Goal: Transaction & Acquisition: Purchase product/service

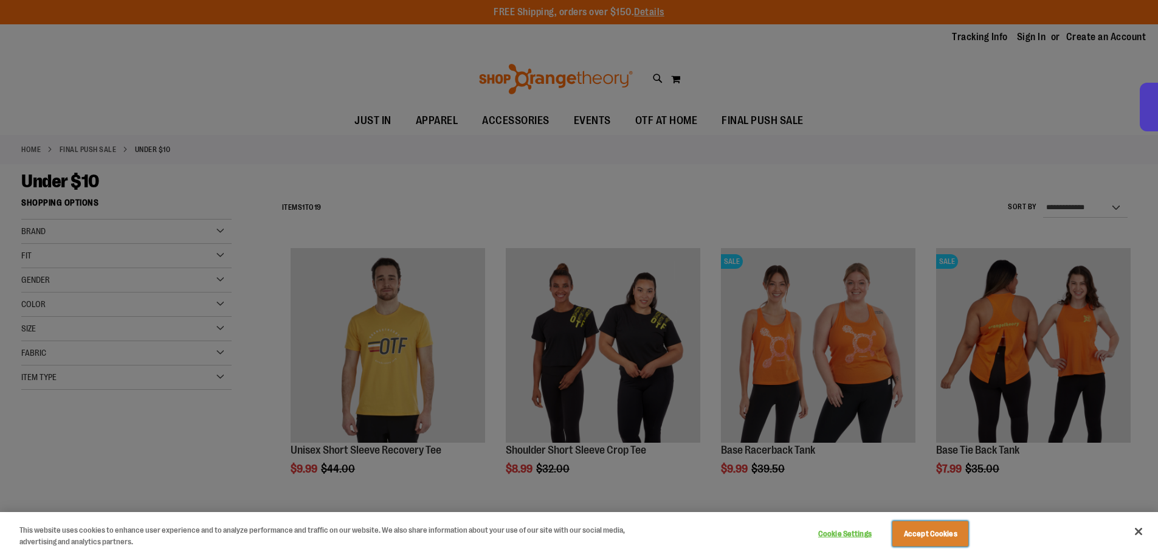
click at [940, 535] on button "Accept Cookies" at bounding box center [930, 534] width 76 height 26
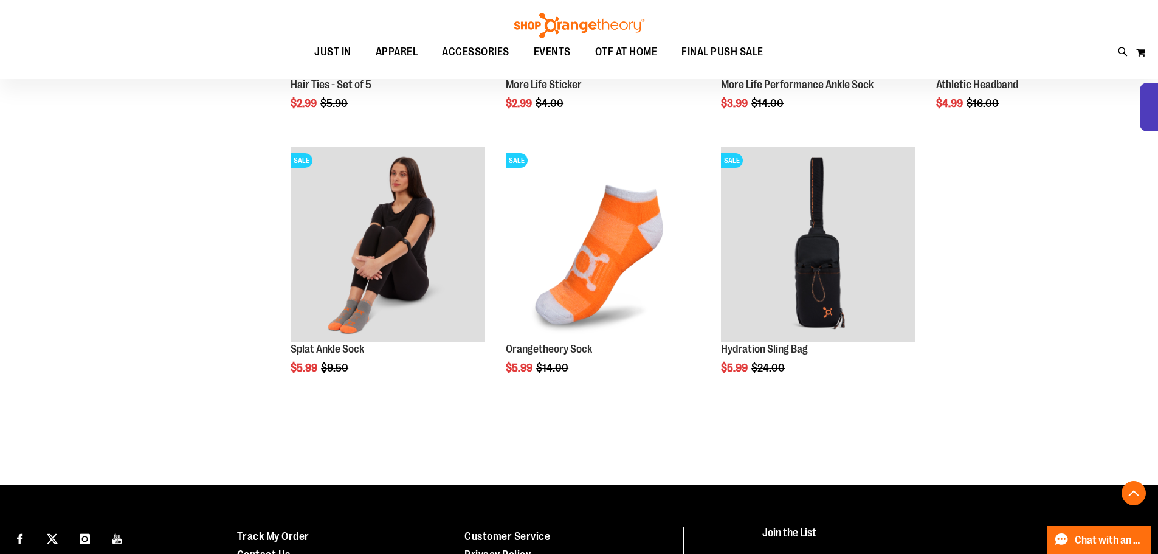
scroll to position [1215, 0]
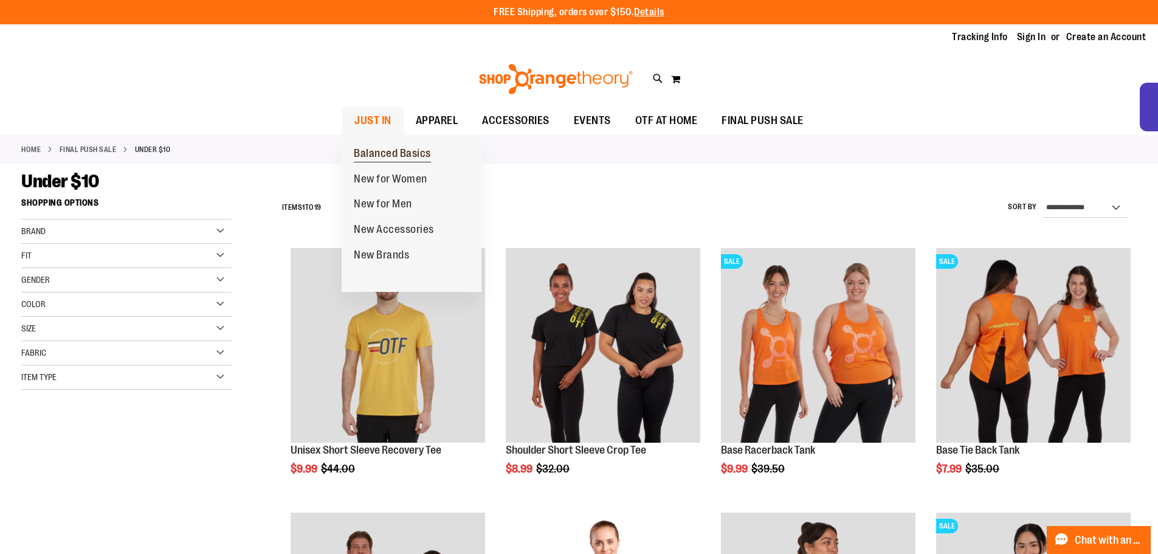
click at [384, 156] on span "Balanced Basics" at bounding box center [392, 154] width 77 height 15
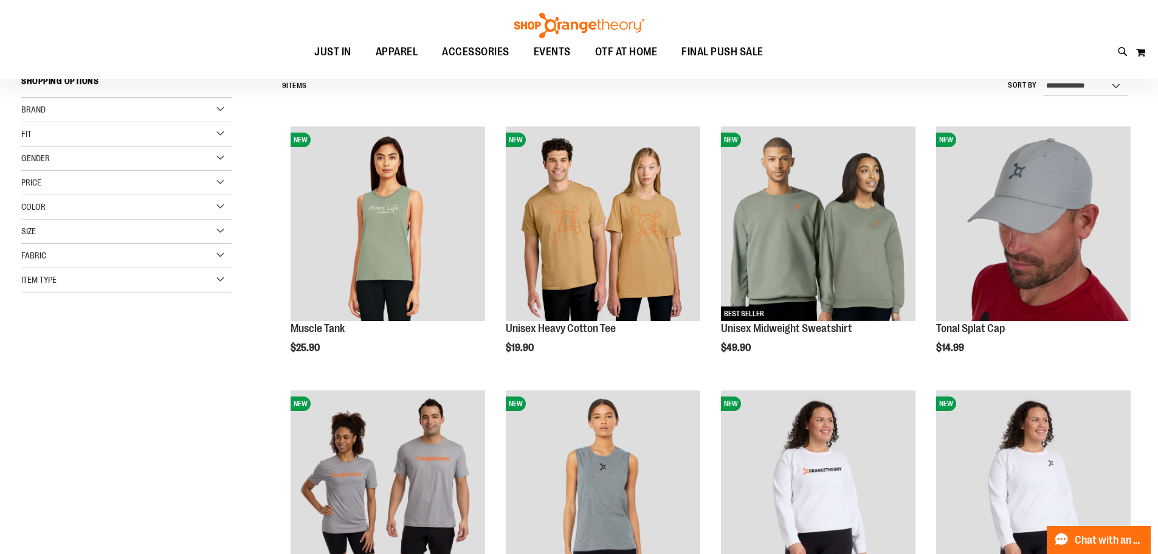
scroll to position [60, 0]
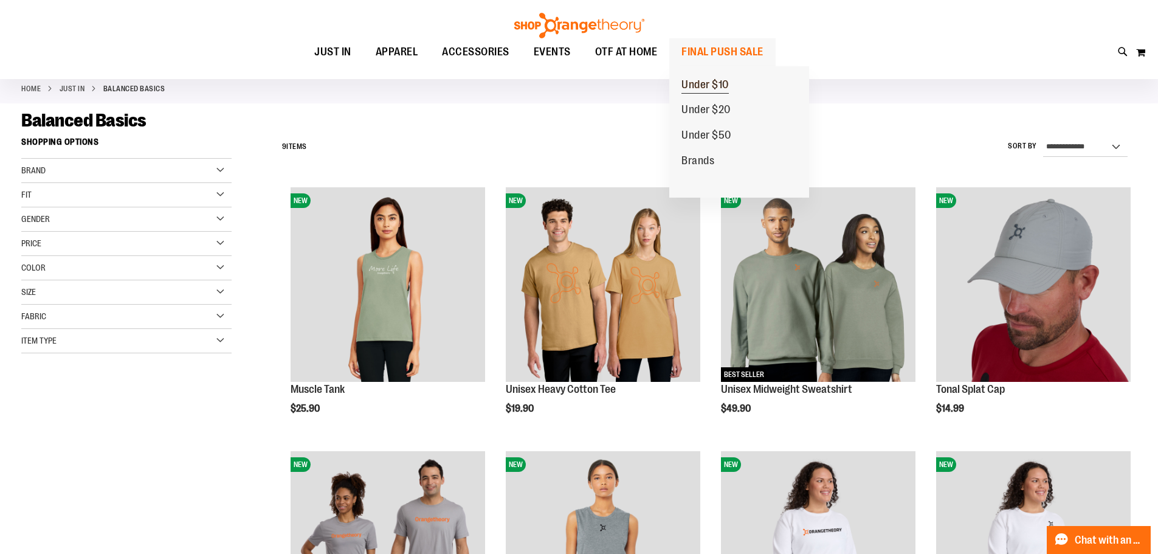
click at [715, 88] on span "Under $10" at bounding box center [704, 85] width 47 height 15
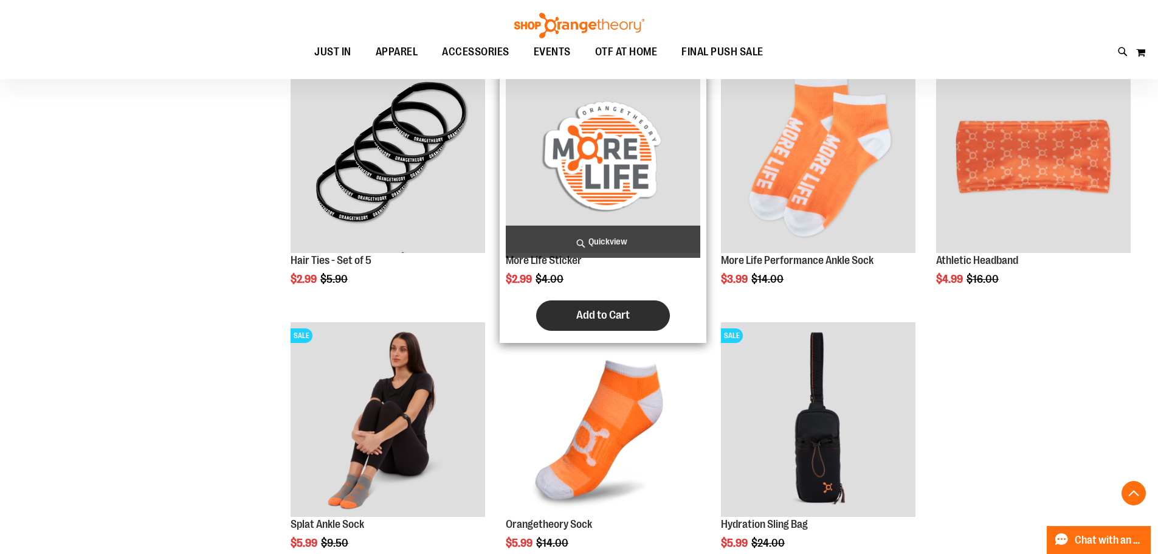
scroll to position [1033, 0]
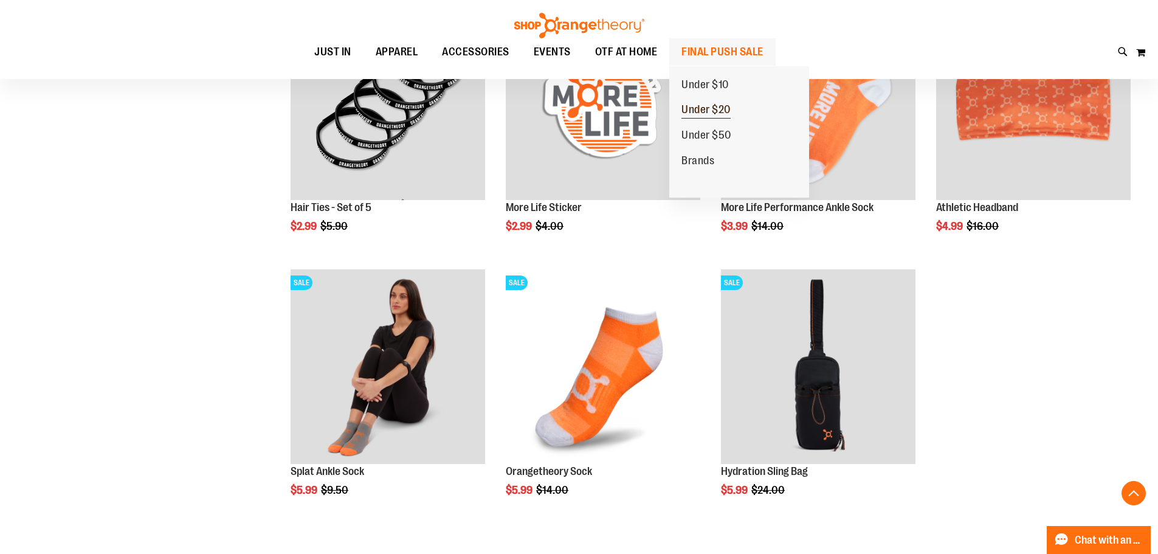
click at [712, 108] on span "Under $20" at bounding box center [705, 110] width 49 height 15
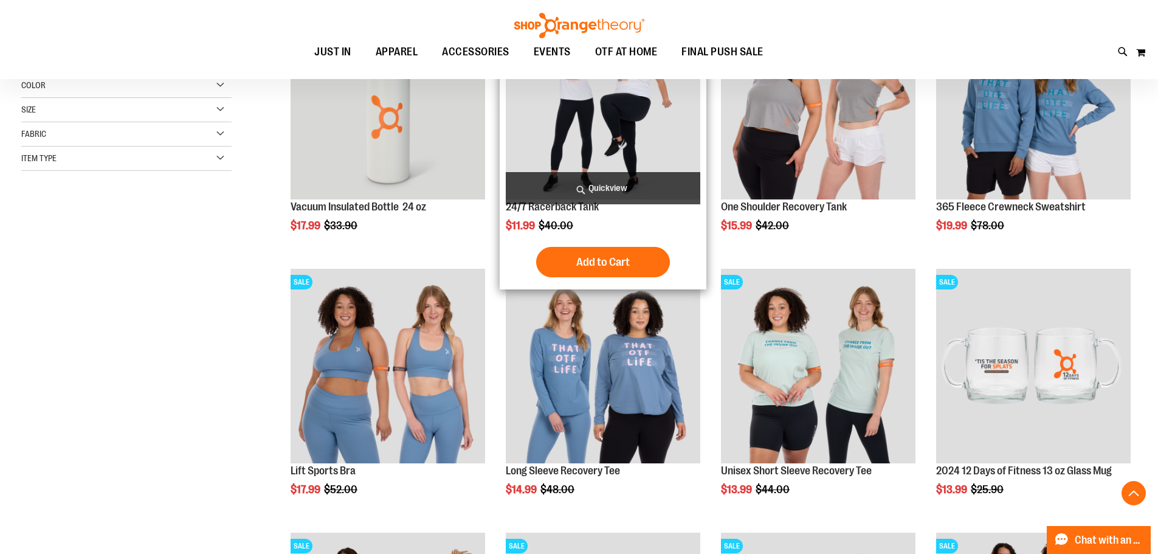
scroll to position [364, 0]
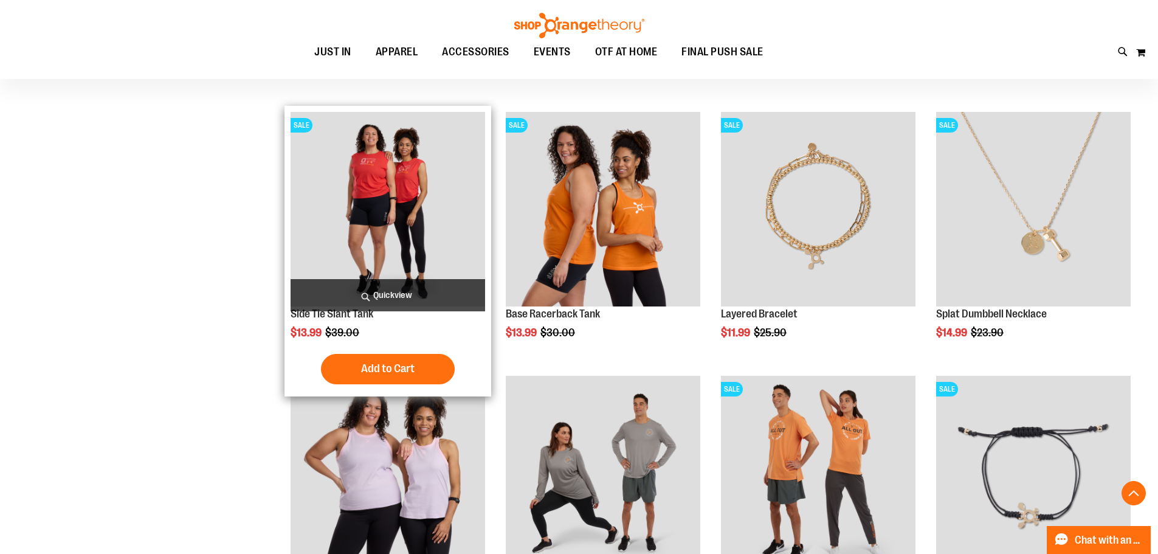
scroll to position [1033, 0]
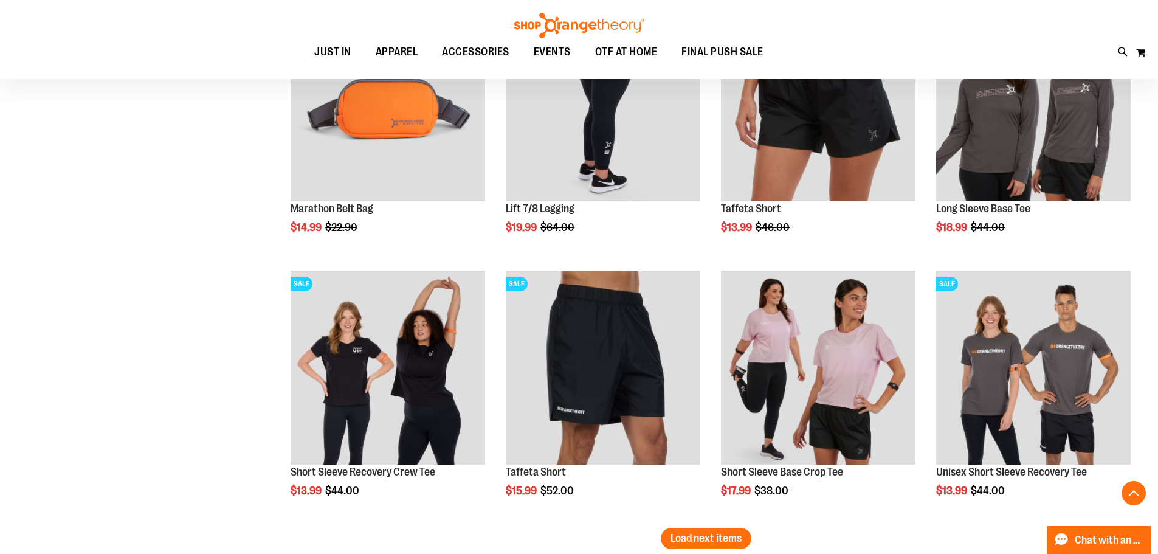
scroll to position [2066, 0]
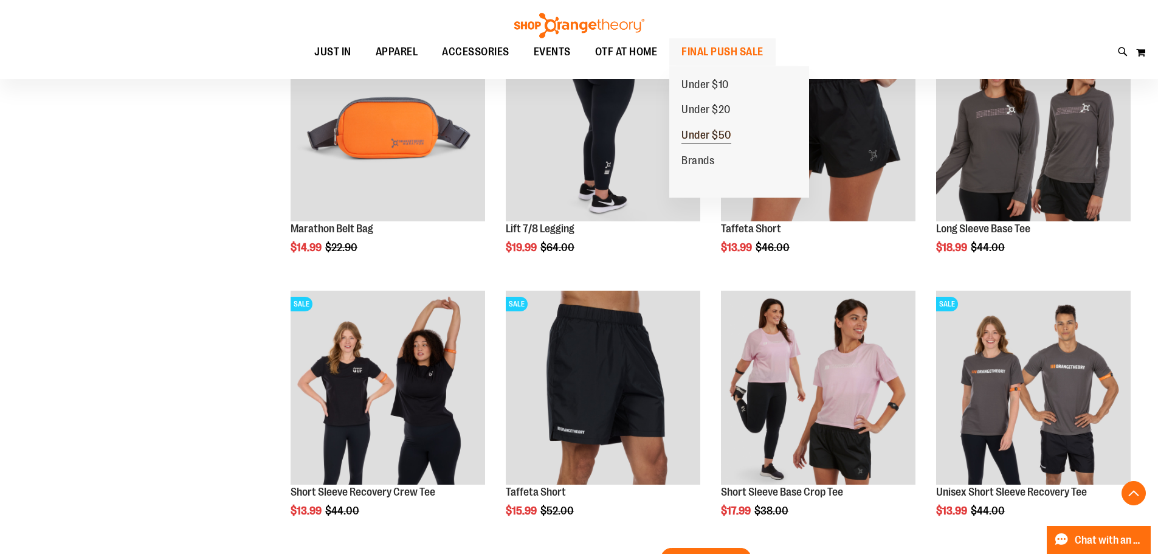
click at [715, 137] on span "Under $50" at bounding box center [706, 136] width 50 height 15
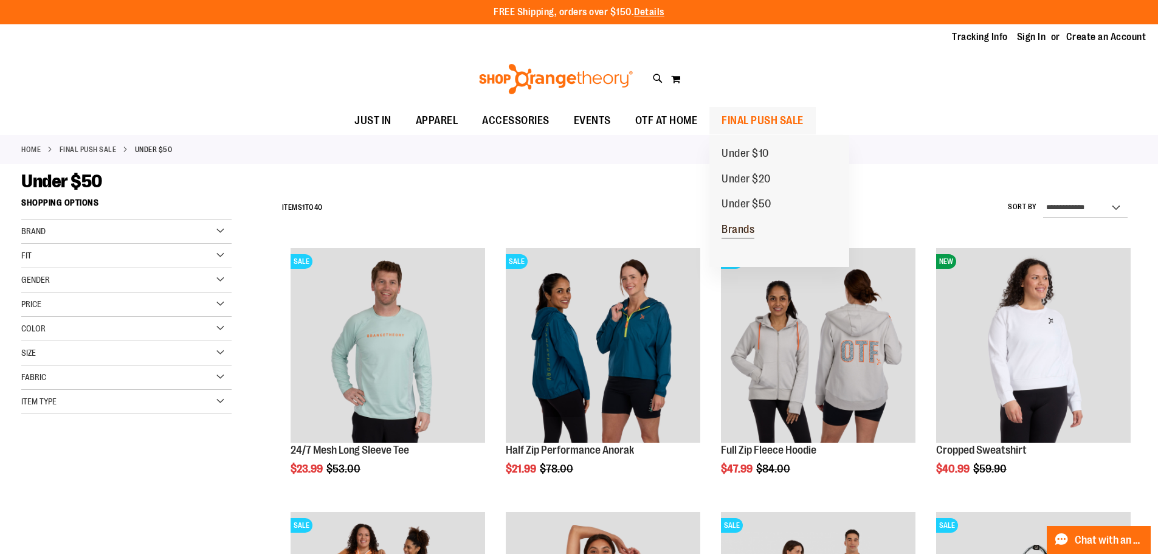
click at [747, 224] on span "Brands" at bounding box center [738, 230] width 33 height 15
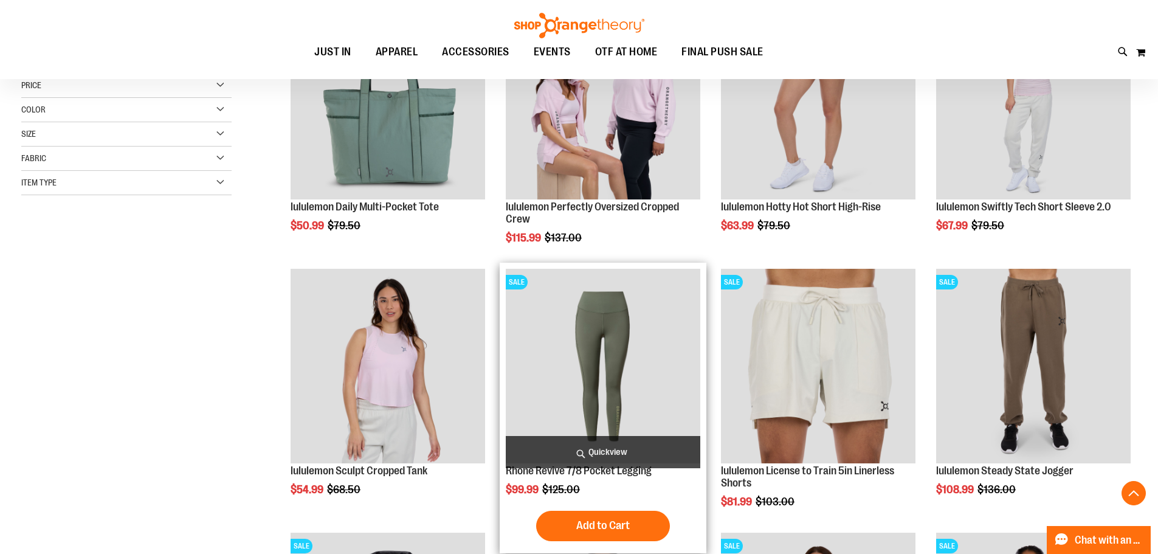
scroll to position [364, 0]
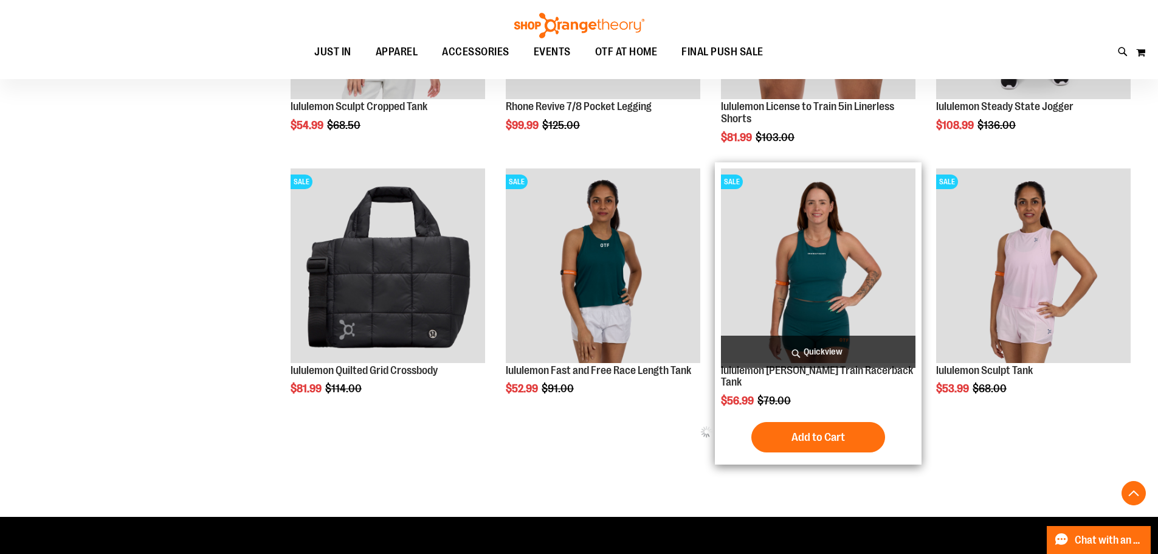
scroll to position [607, 0]
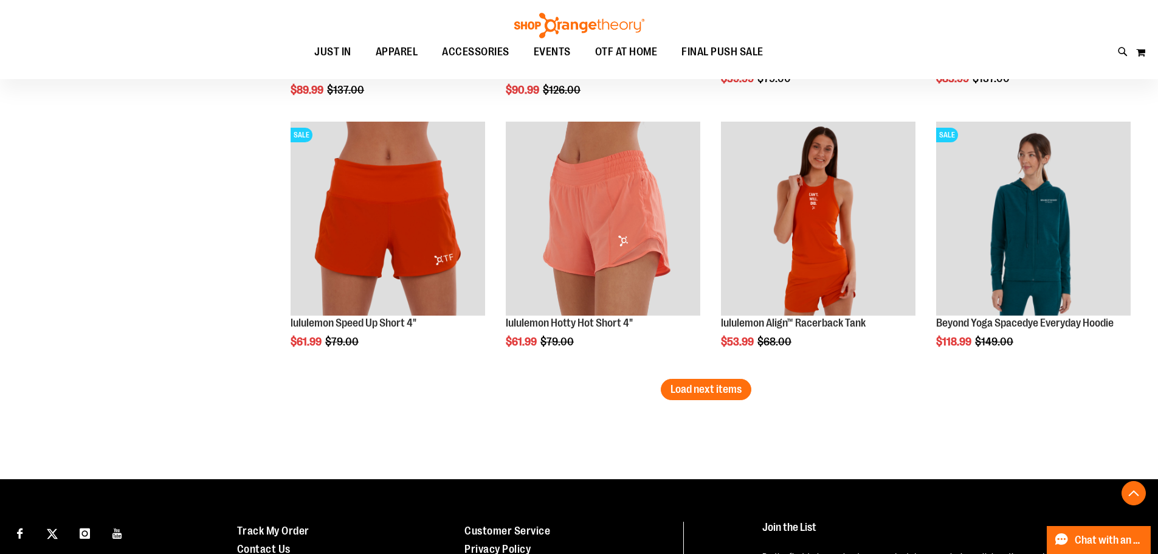
scroll to position [2249, 0]
